Goal: Information Seeking & Learning: Find specific page/section

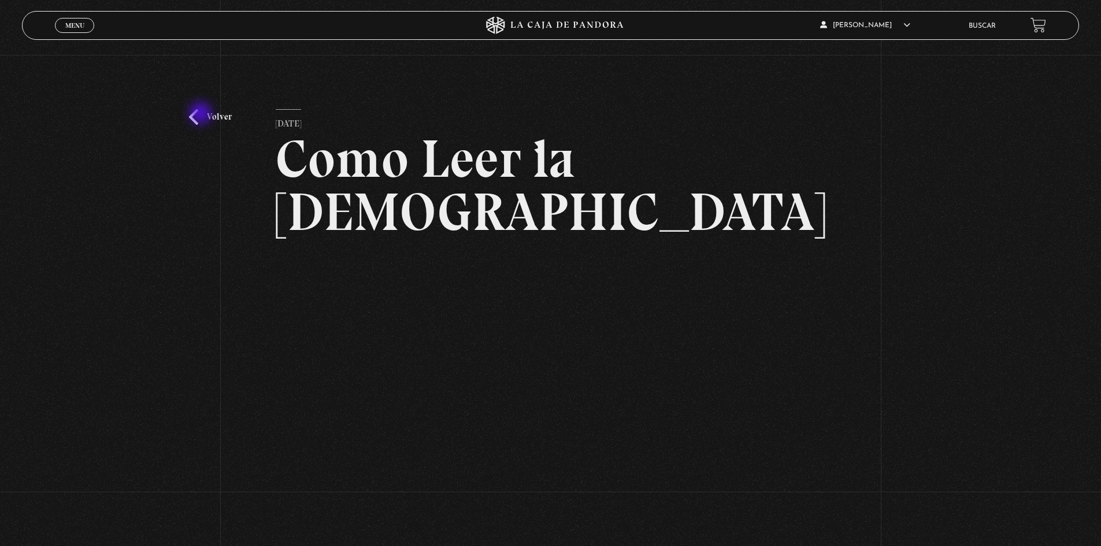
click at [202, 114] on link "Volver" at bounding box center [210, 117] width 43 height 16
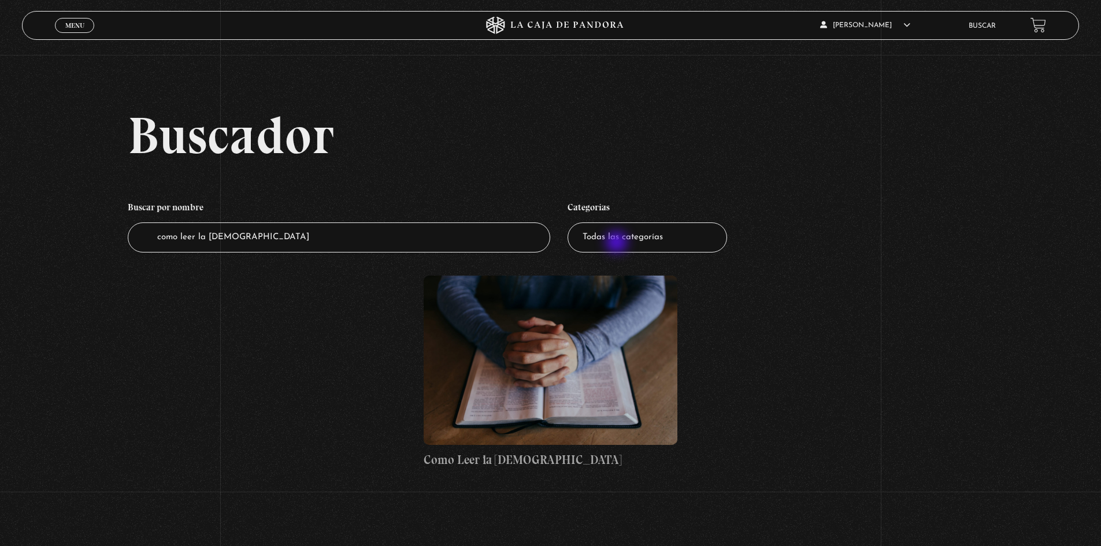
click at [631, 241] on select "Todas las categorías 11:11 Humanitario (1) Amo los [DATE] (4) Análisis de serie…" at bounding box center [646, 237] width 159 height 31
select select "centinelas"
click at [571, 222] on select "Todas las categorías 11:11 Humanitario (1) Amo los Lunes (4) Análisis de series…" at bounding box center [646, 237] width 159 height 31
drag, startPoint x: 174, startPoint y: 226, endPoint x: 0, endPoint y: 221, distance: 174.5
click at [0, 221] on div "Buscador Buscar por nombre Buscador como leer la biblia Categorías Todas las ca…" at bounding box center [550, 300] width 1101 height 382
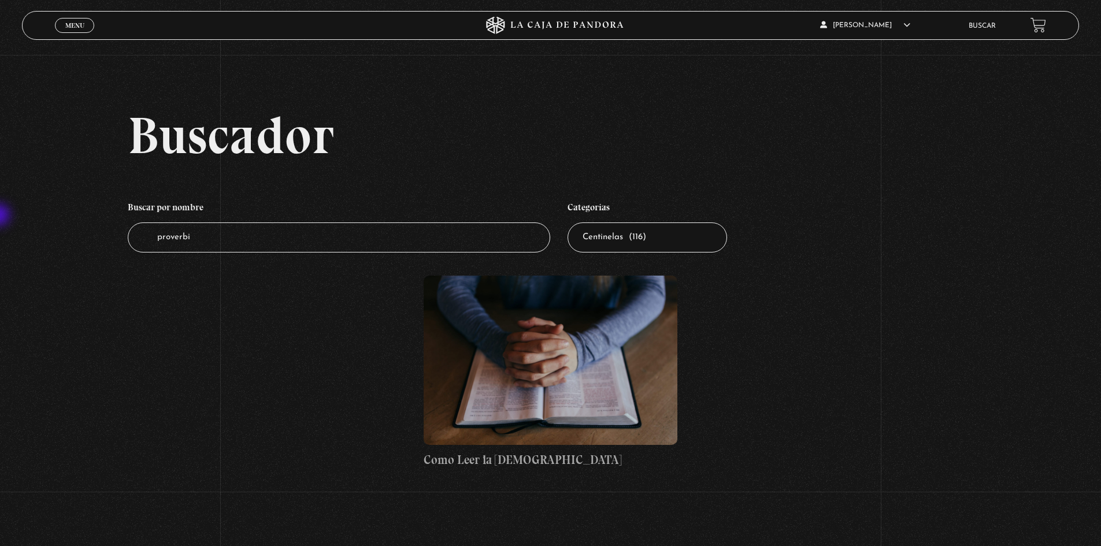
type input "proverbio"
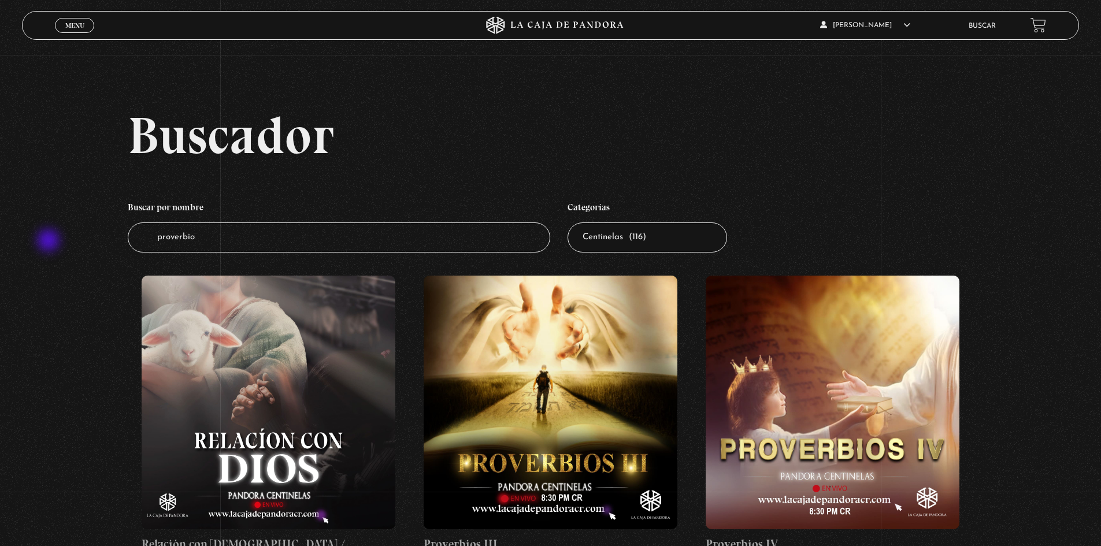
drag, startPoint x: 223, startPoint y: 241, endPoint x: 9, endPoint y: 241, distance: 213.7
click at [607, 246] on select "Todas las categorías 11:11 Humanitario (1) Amo los Lunes (4) Análisis de series…" at bounding box center [646, 237] width 159 height 31
click at [571, 222] on select "Todas las categorías 11:11 Humanitario (1) Amo los Lunes (4) Análisis de series…" at bounding box center [646, 237] width 159 height 31
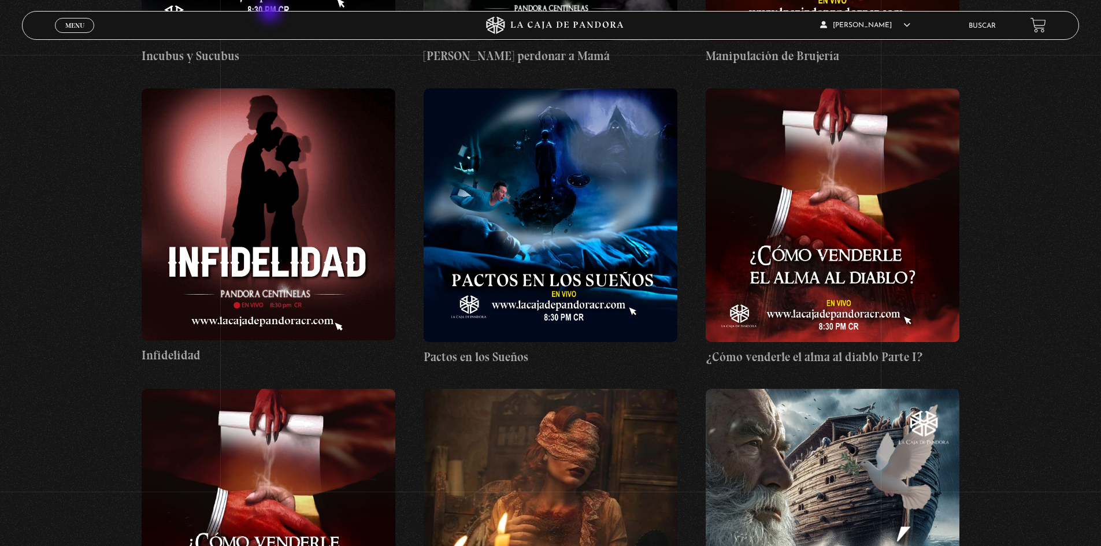
scroll to position [3697, 0]
